Goal: Task Accomplishment & Management: Manage account settings

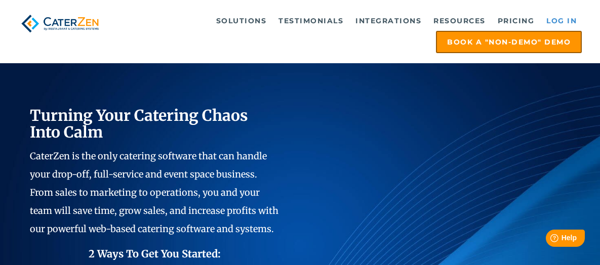
click at [563, 20] on link "Log in" at bounding box center [561, 21] width 40 height 20
click at [560, 19] on link "Log in" at bounding box center [561, 21] width 40 height 20
